Goal: Transaction & Acquisition: Book appointment/travel/reservation

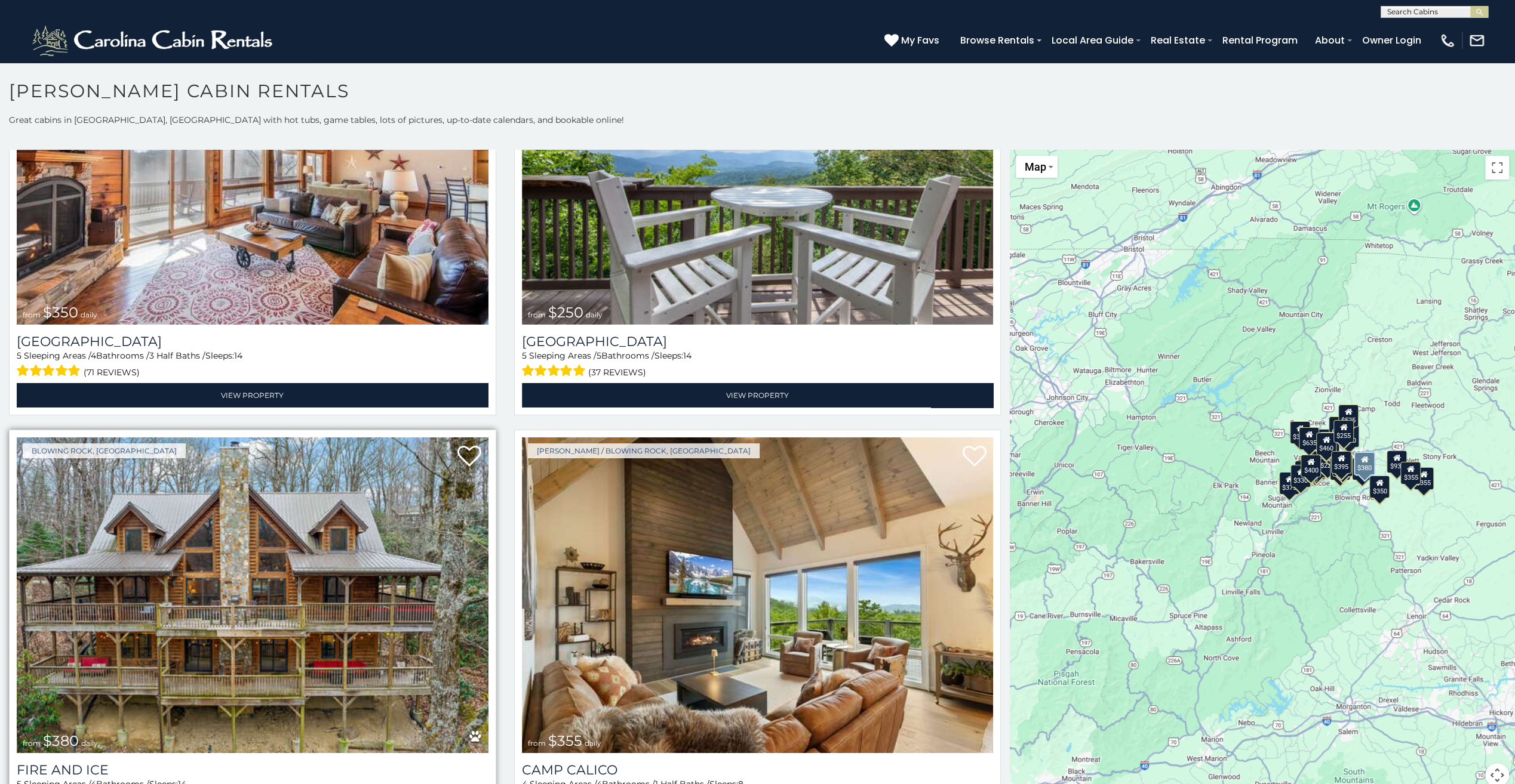
scroll to position [4237, 0]
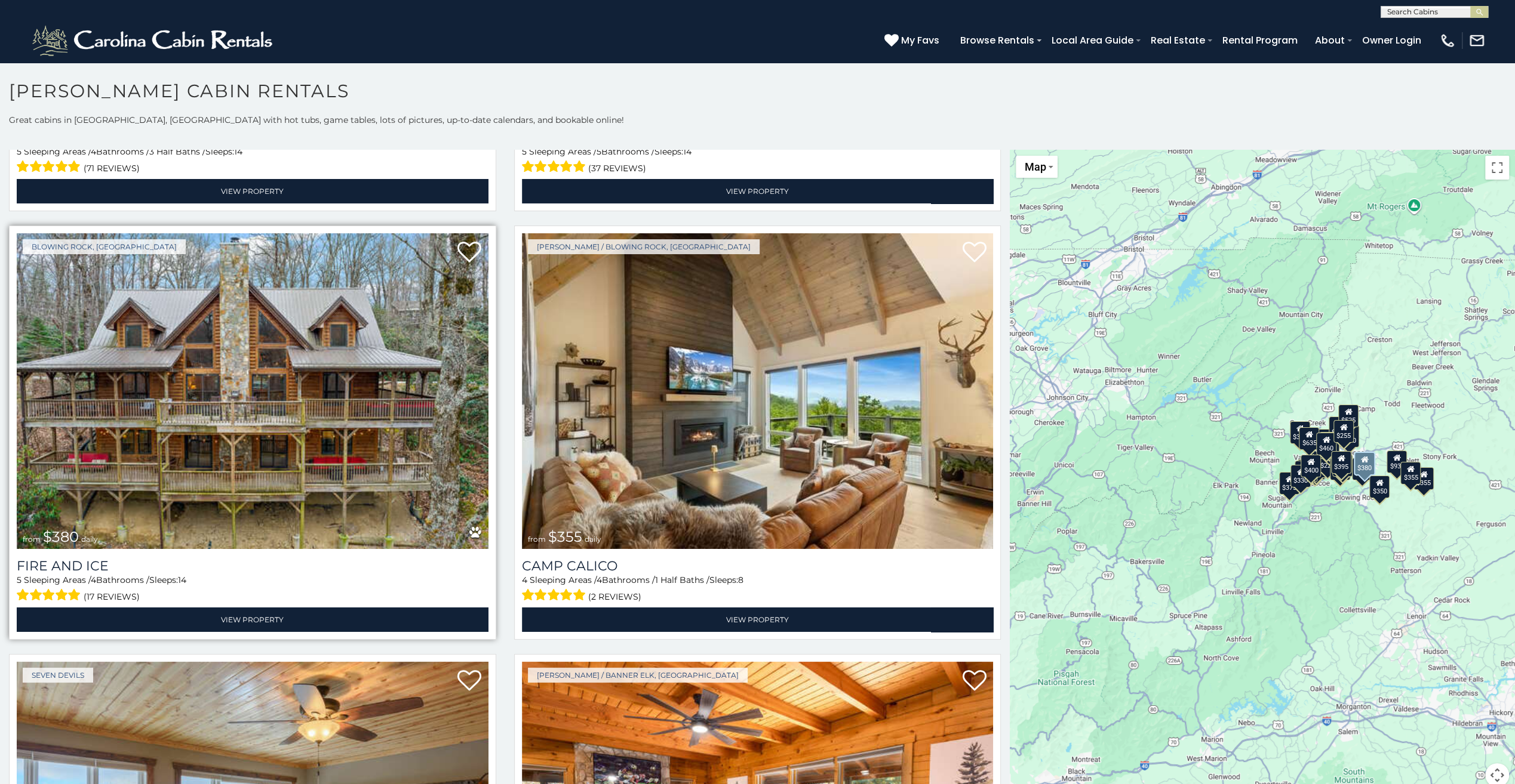
click at [270, 363] on img at bounding box center [253, 391] width 472 height 316
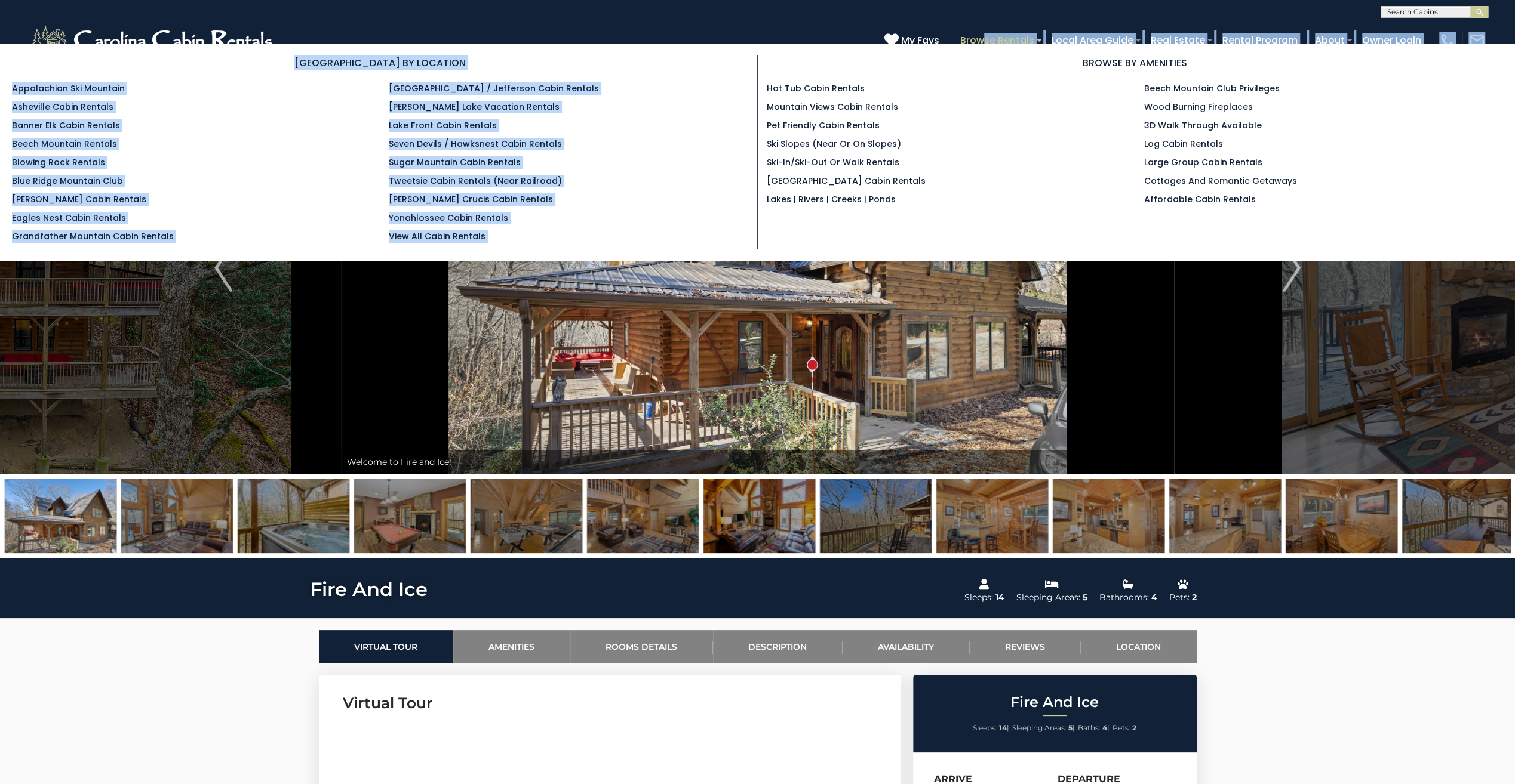
click at [988, 43] on header "**********" at bounding box center [757, 31] width 1515 height 62
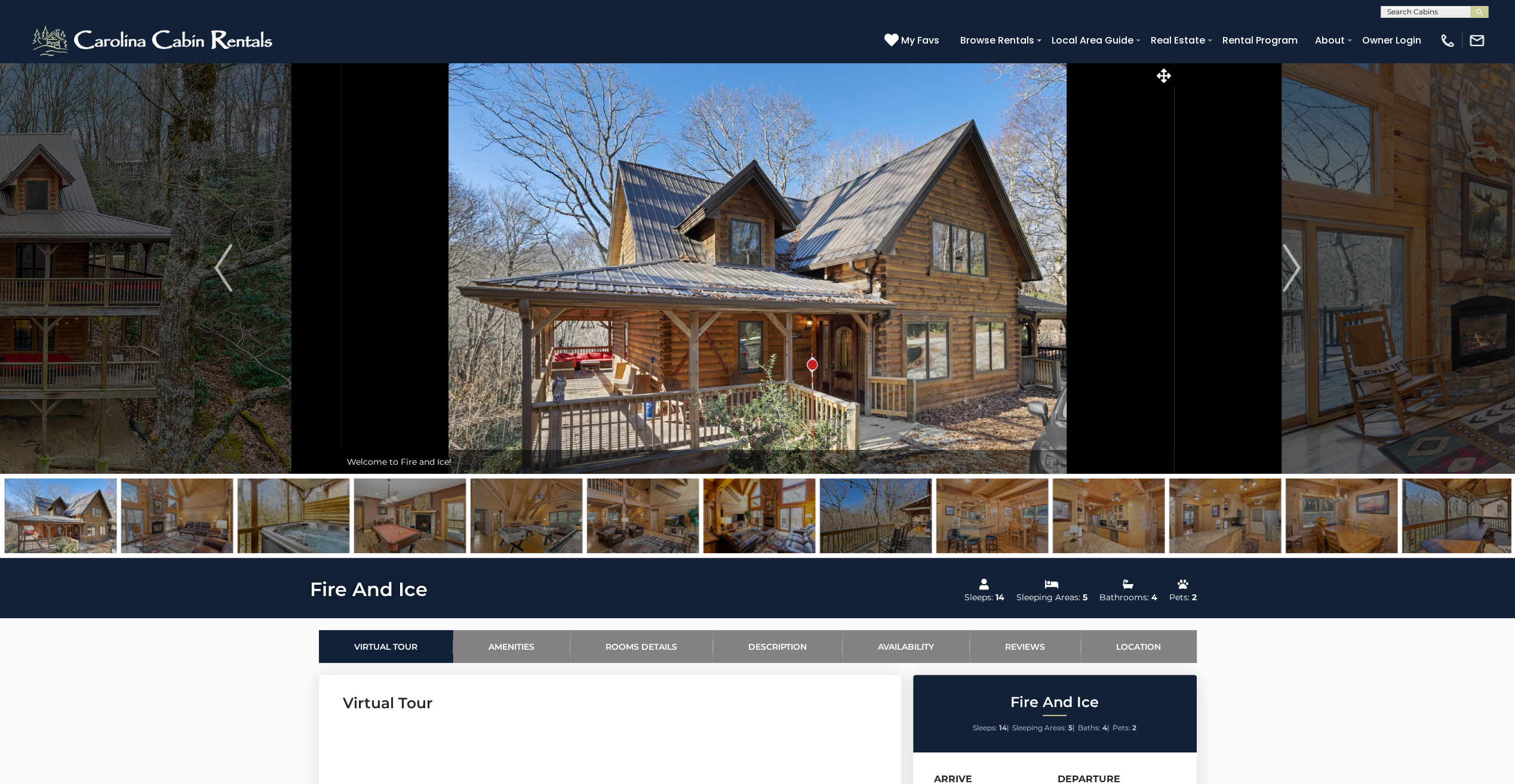
click at [667, 24] on div "(828) 295-6000 My Favs Browse Rentals Local Area Guide Activities & Attractions…" at bounding box center [757, 40] width 1515 height 45
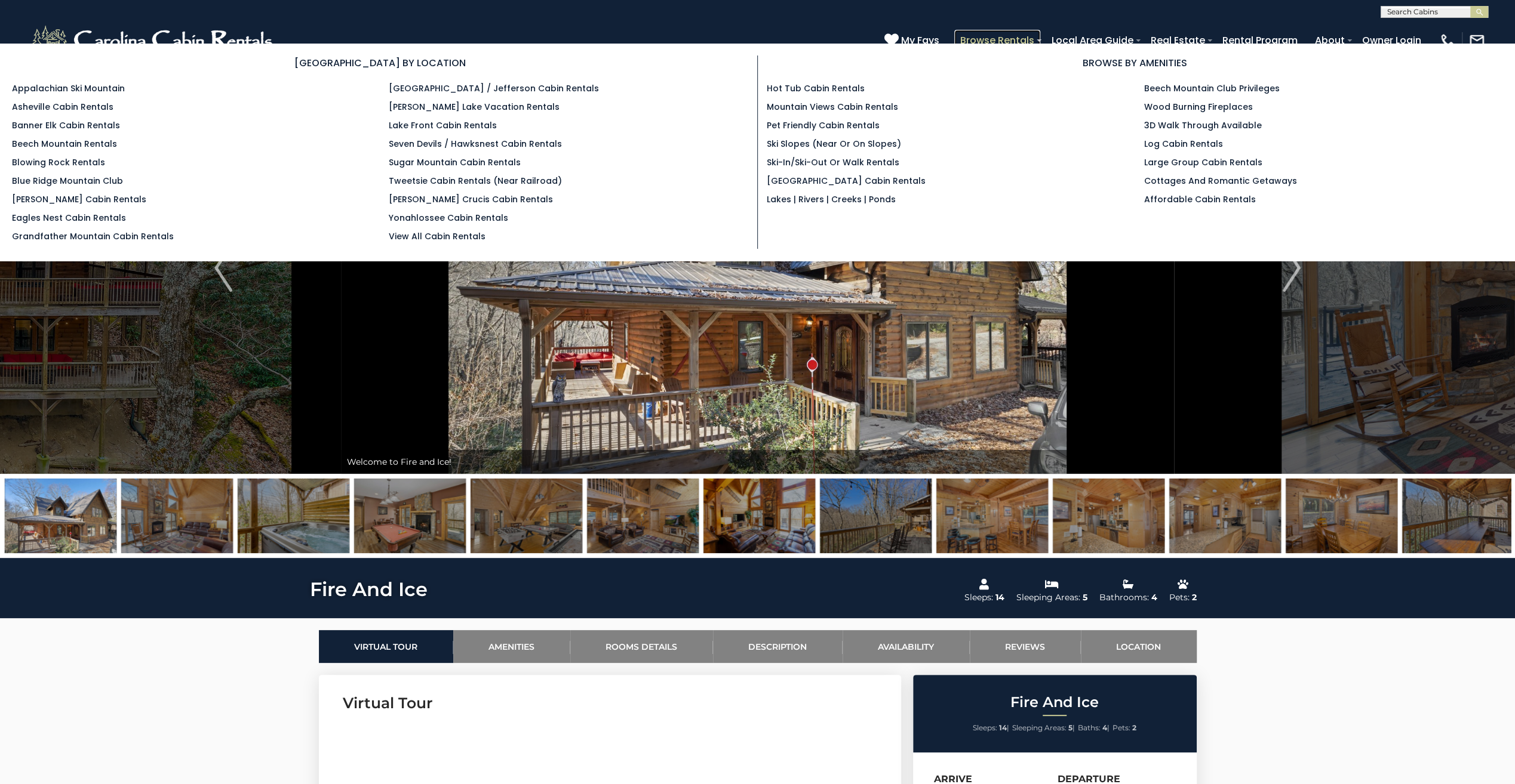
click at [986, 37] on link "Browse Rentals" at bounding box center [997, 40] width 86 height 21
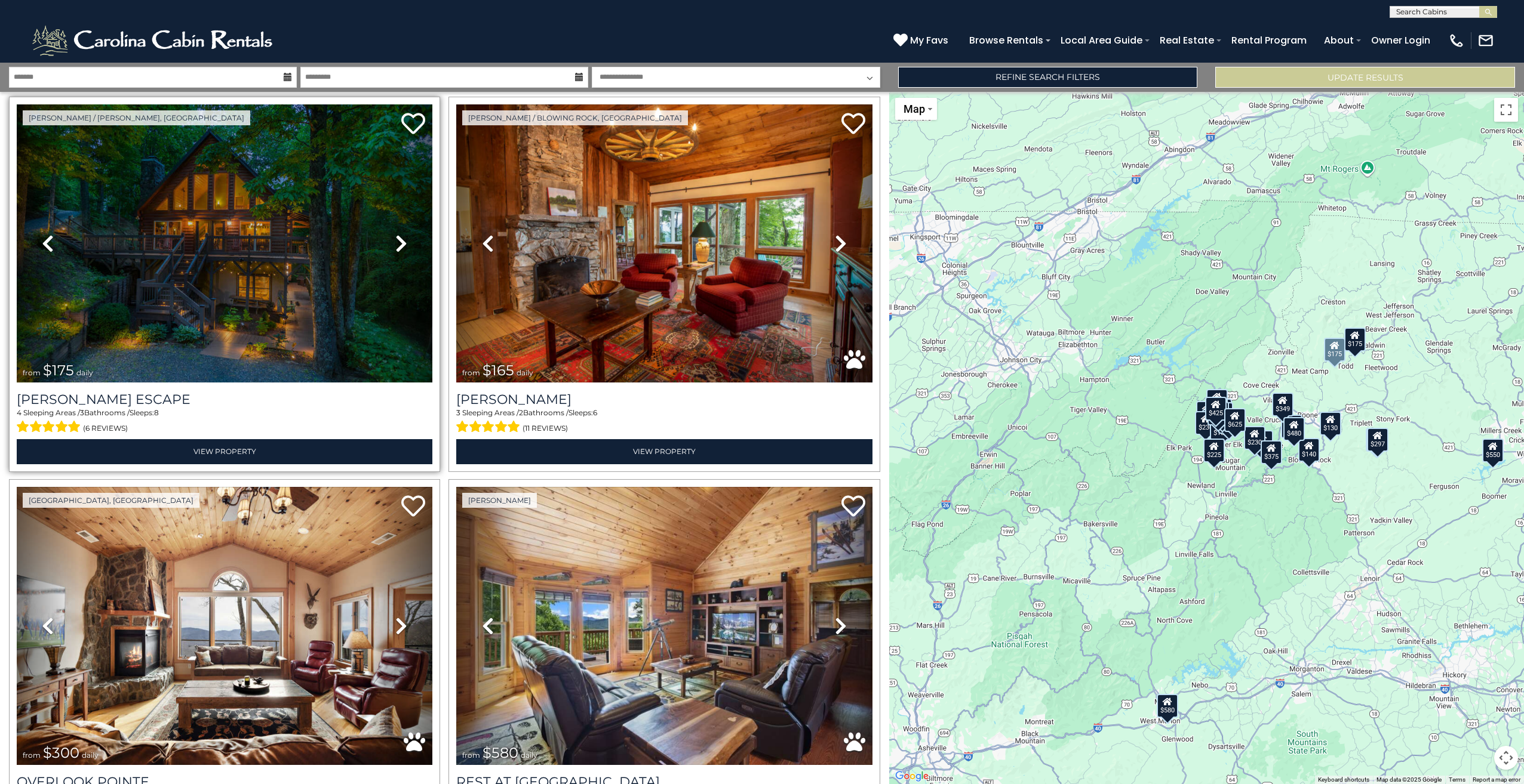
scroll to position [478, 0]
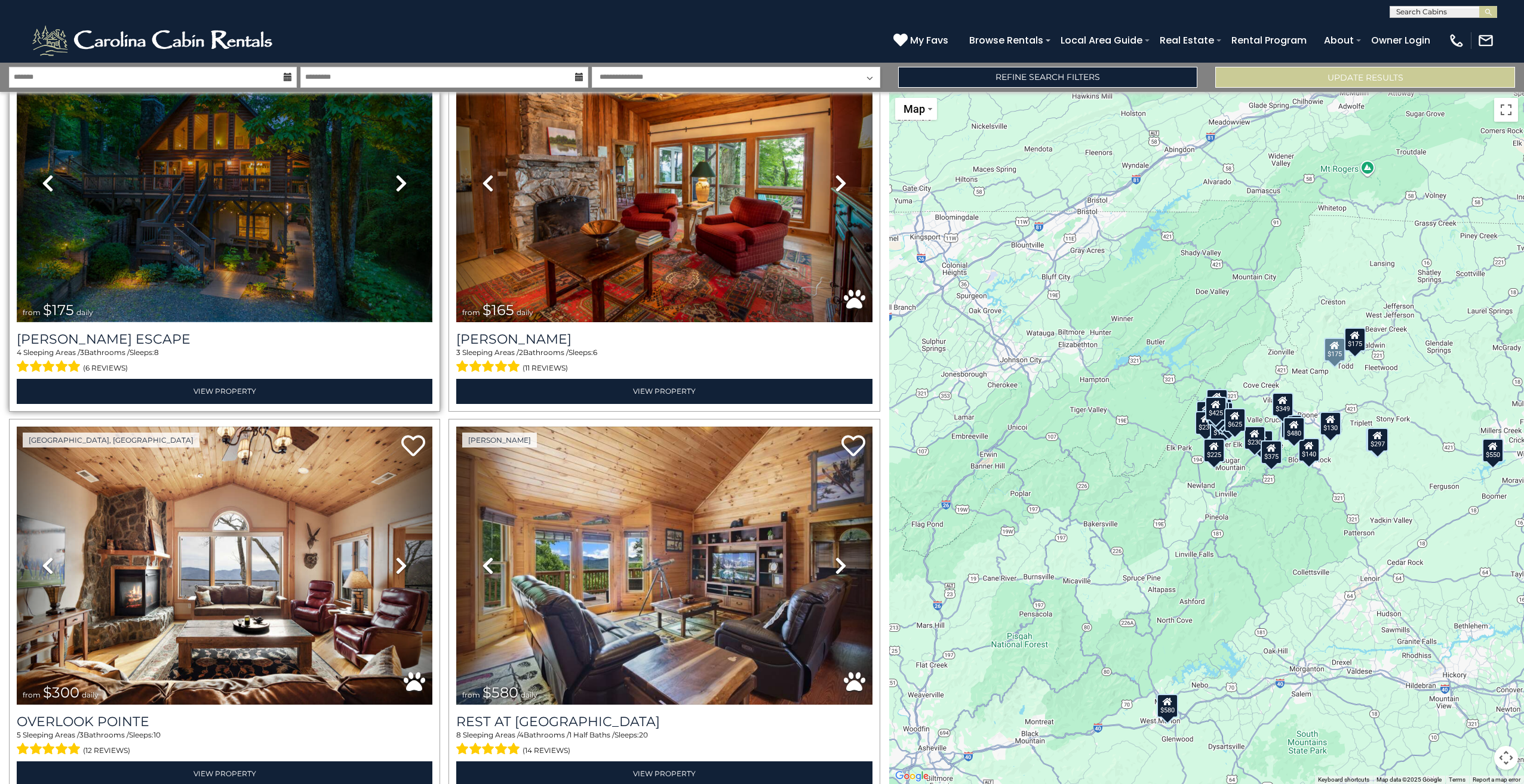
click at [209, 227] on img at bounding box center [225, 183] width 416 height 279
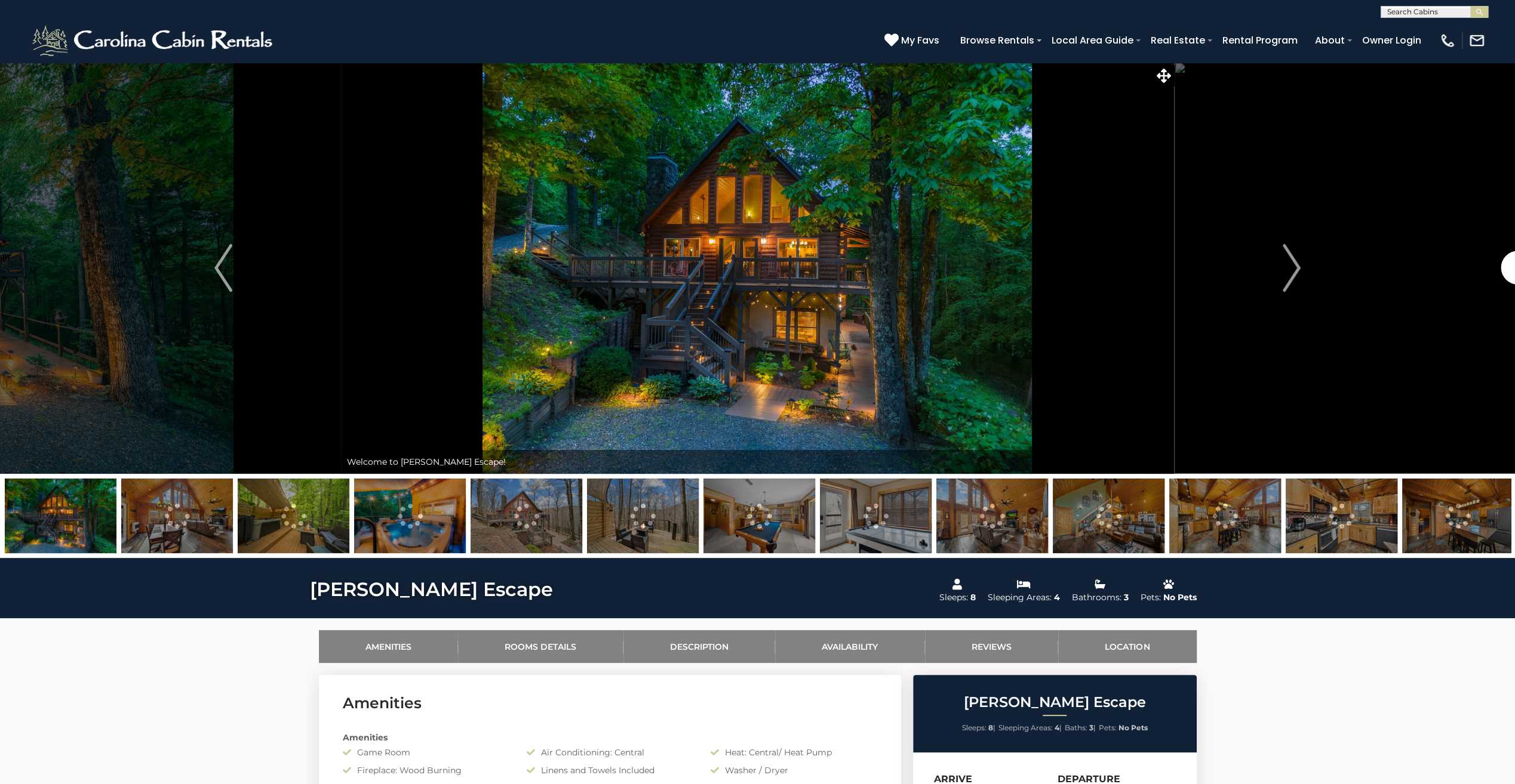
click at [165, 508] on img at bounding box center [177, 516] width 112 height 75
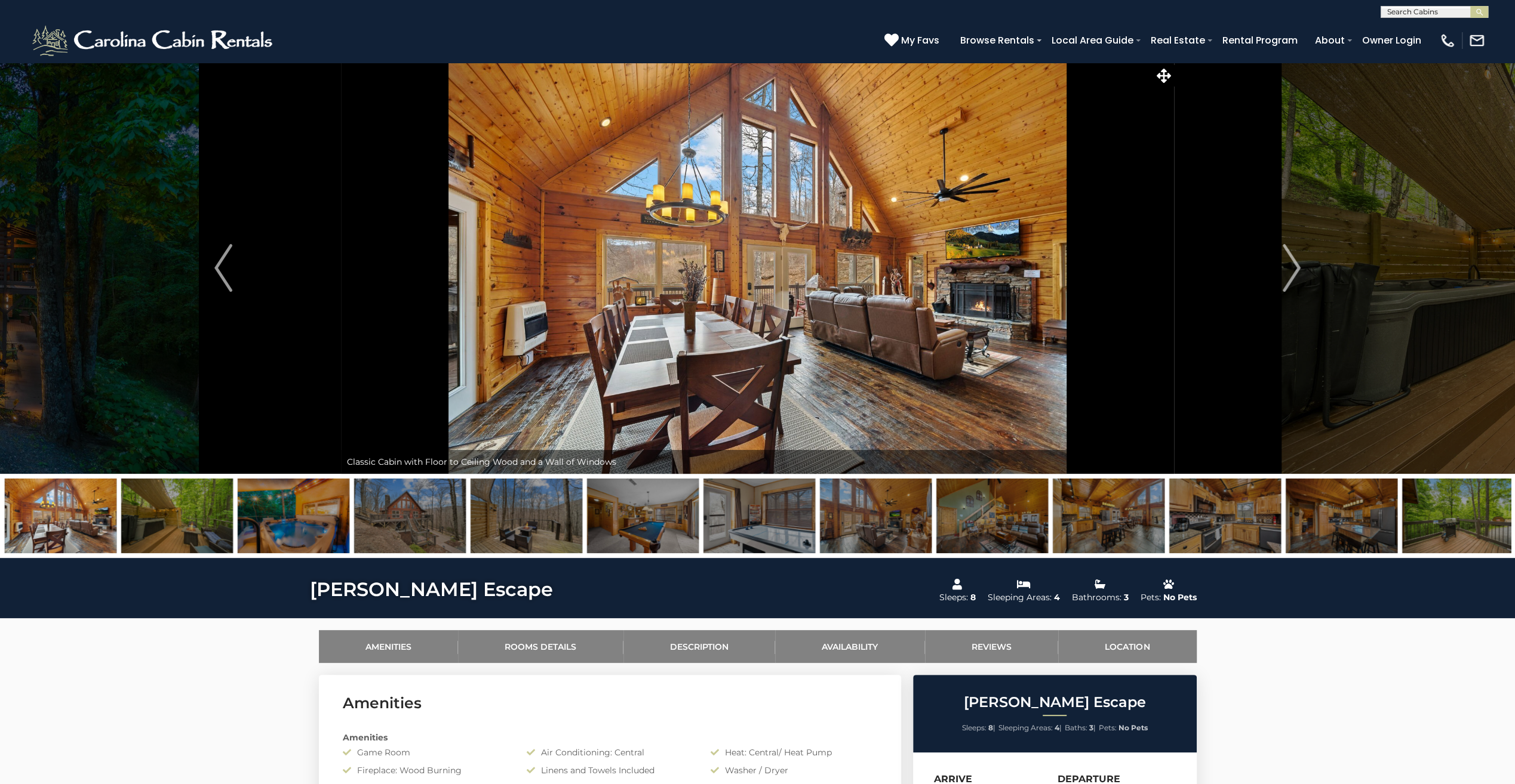
click at [289, 515] on img at bounding box center [293, 516] width 112 height 75
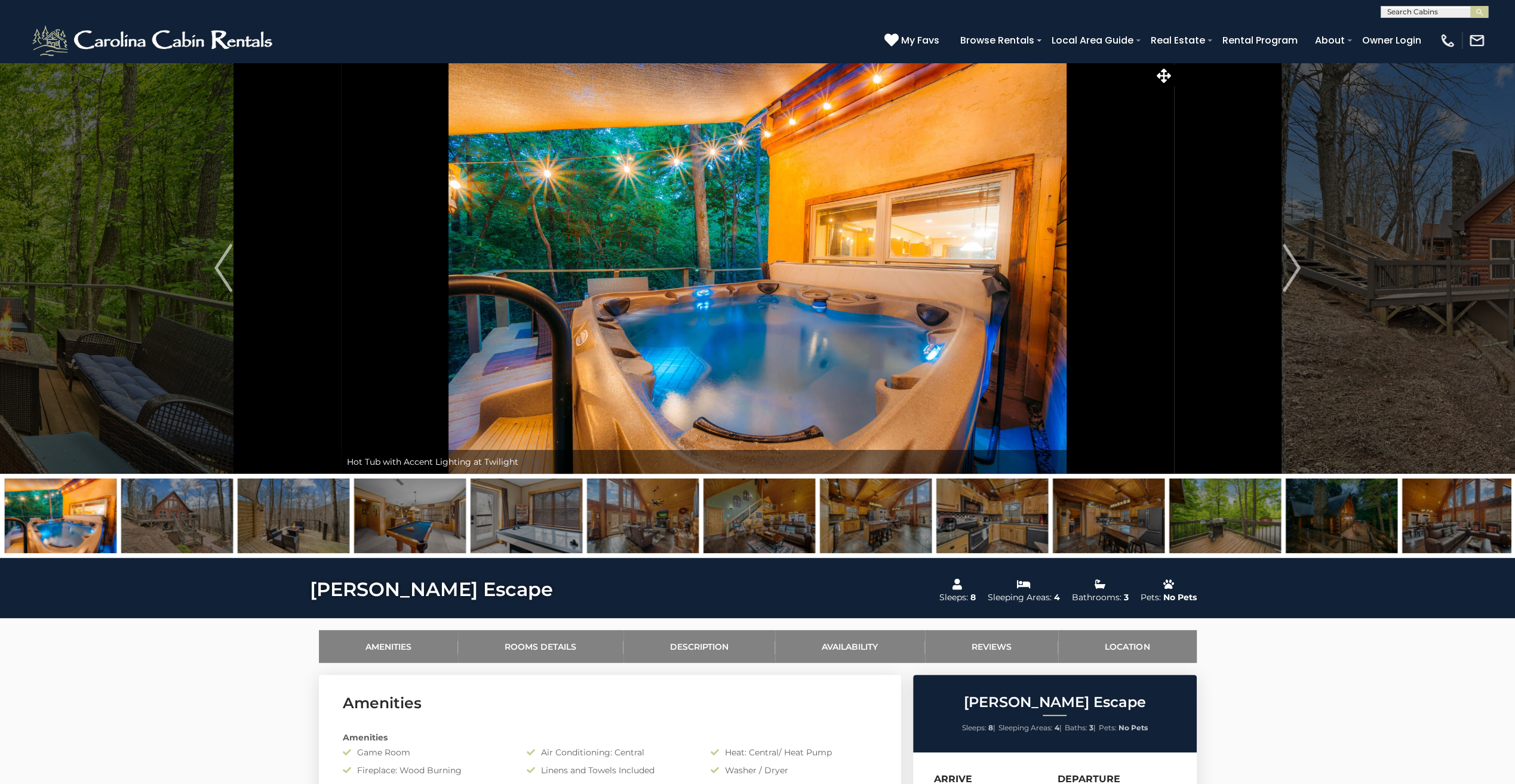
click at [405, 528] on img at bounding box center [409, 516] width 112 height 75
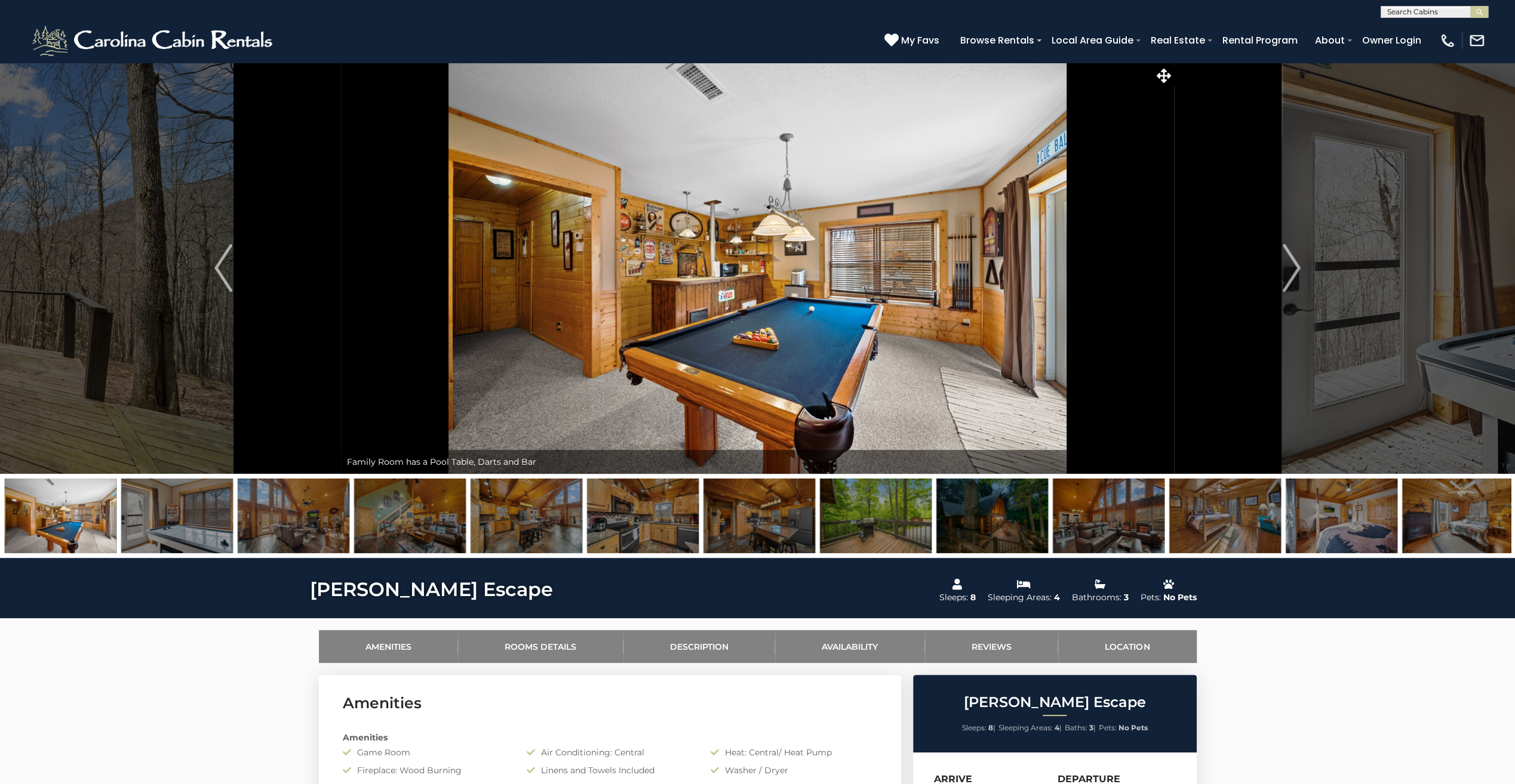
click at [513, 512] on img at bounding box center [526, 516] width 112 height 75
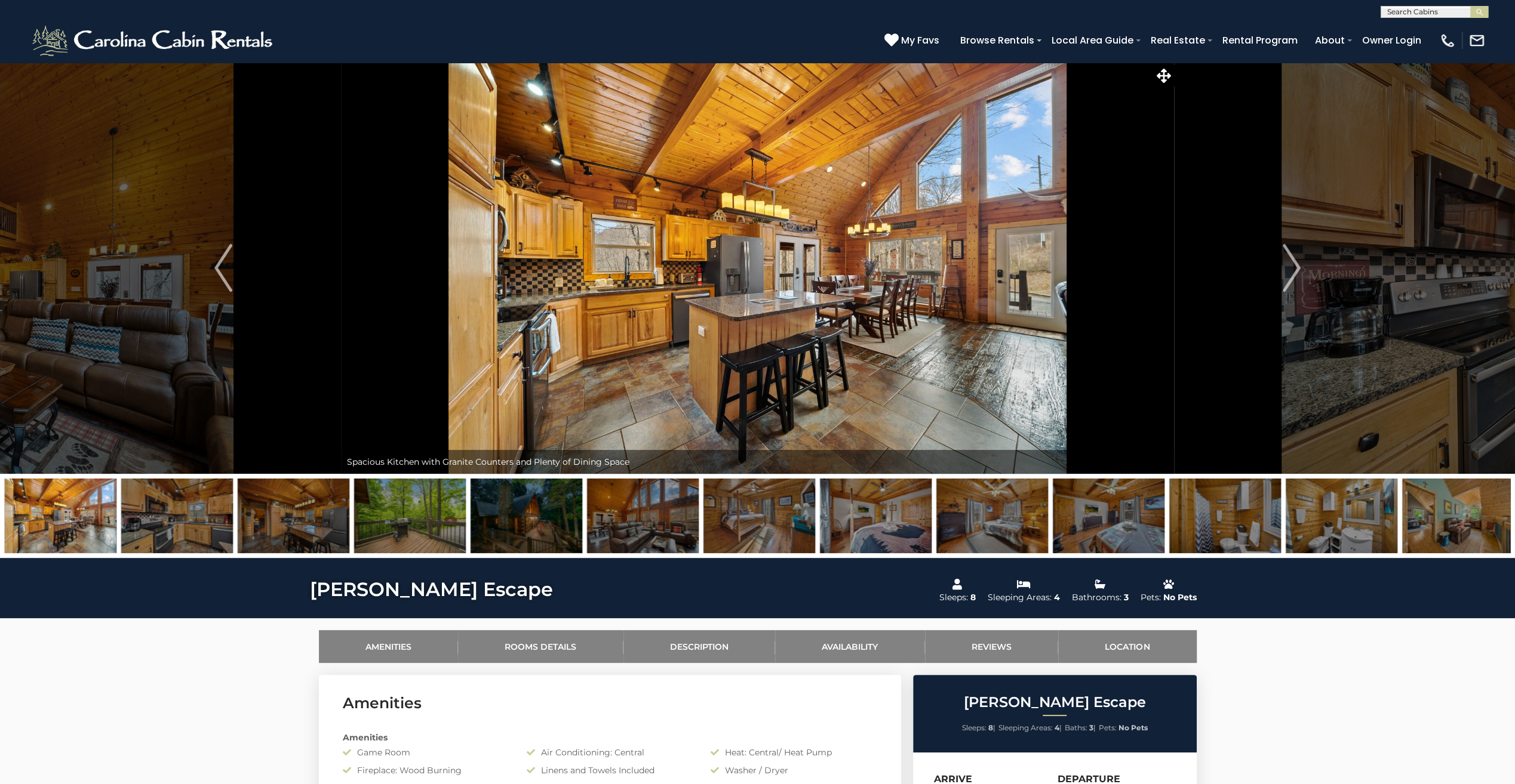
click at [632, 515] on img at bounding box center [643, 516] width 112 height 75
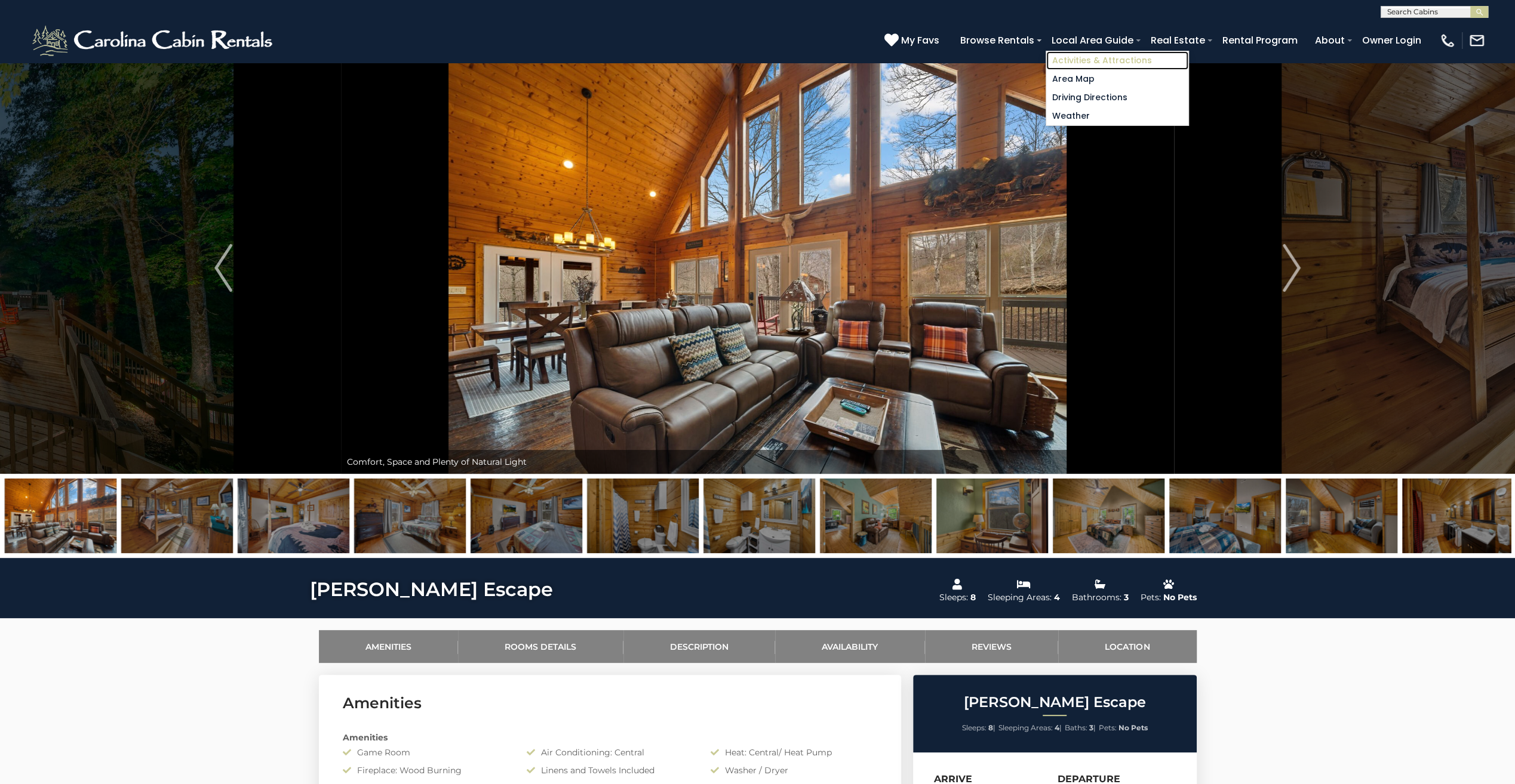
click at [1080, 60] on link "Activities & Attractions" at bounding box center [1116, 60] width 142 height 18
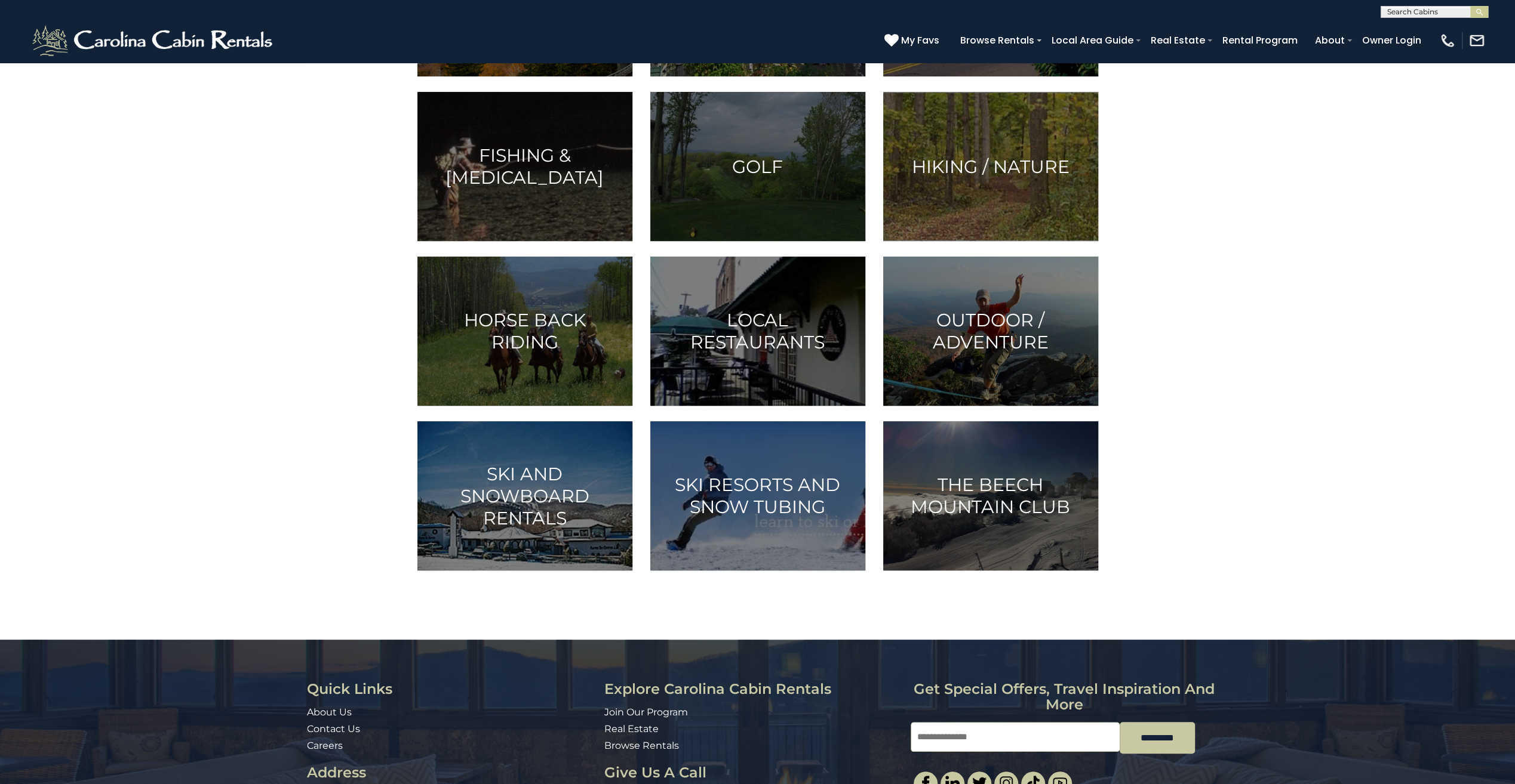
scroll to position [478, 0]
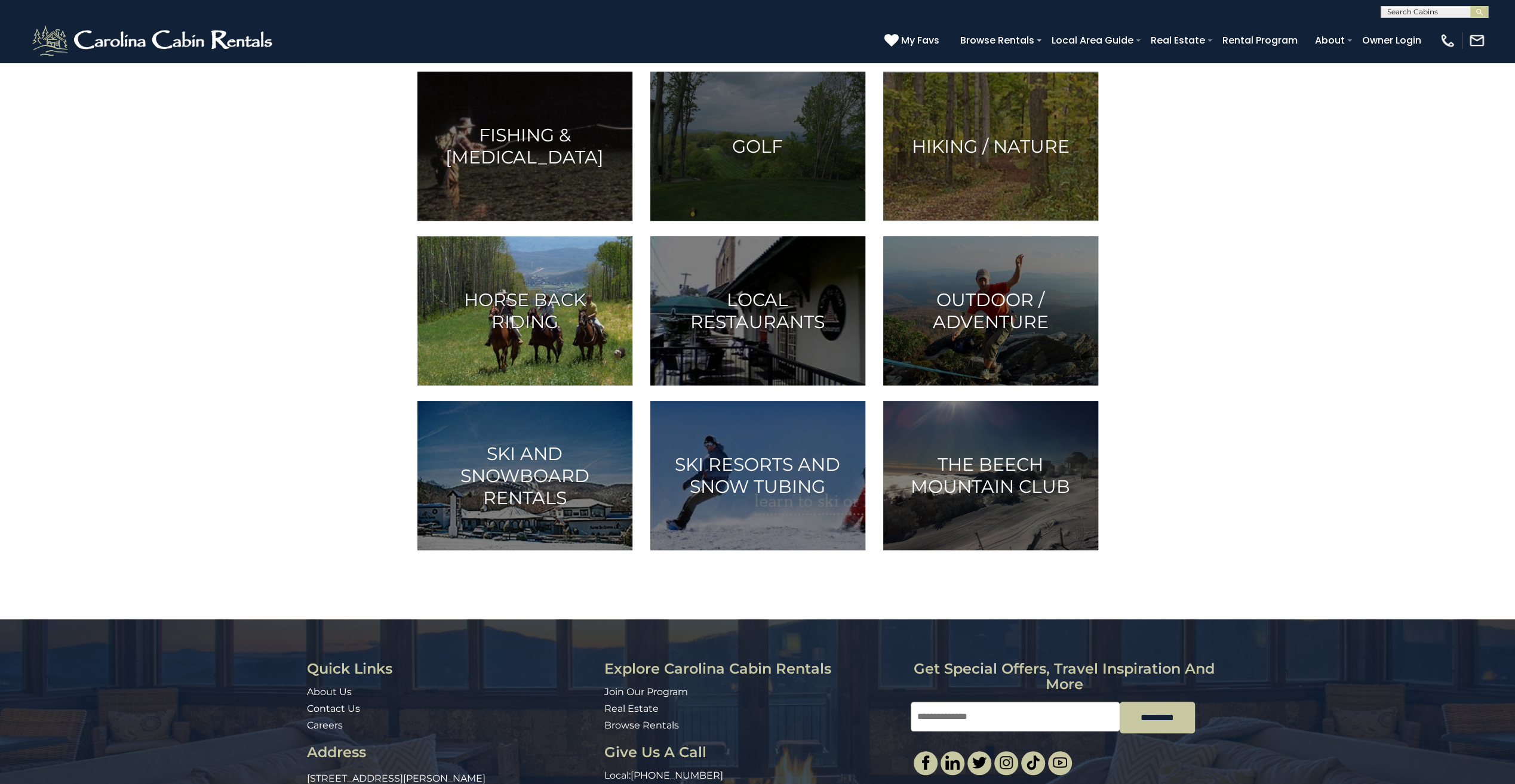
click at [474, 307] on h3 "Horse Back Riding" at bounding box center [525, 311] width 185 height 44
